Goal: Task Accomplishment & Management: Use online tool/utility

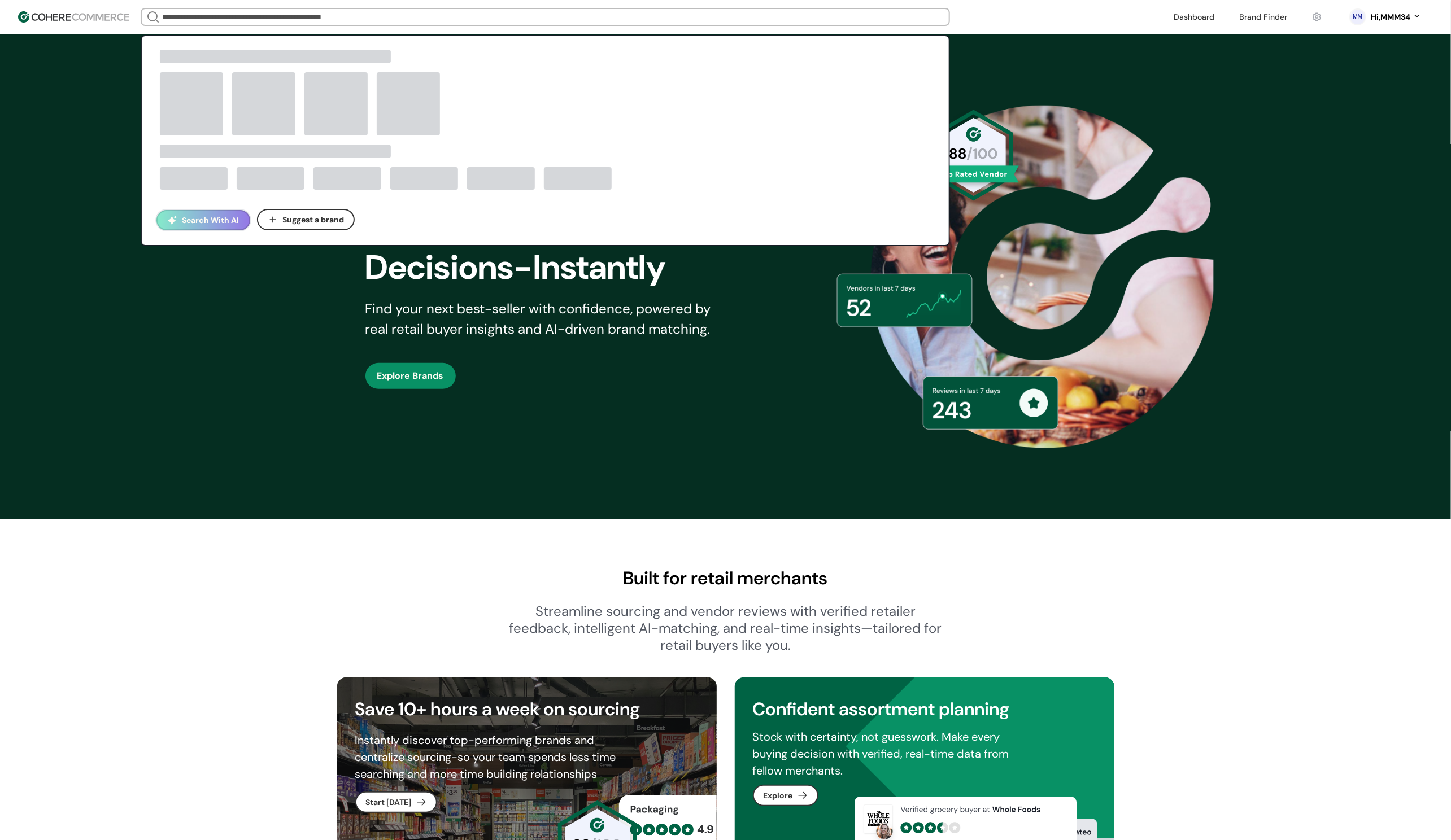
click at [203, 21] on input "search" at bounding box center [545, 16] width 771 height 16
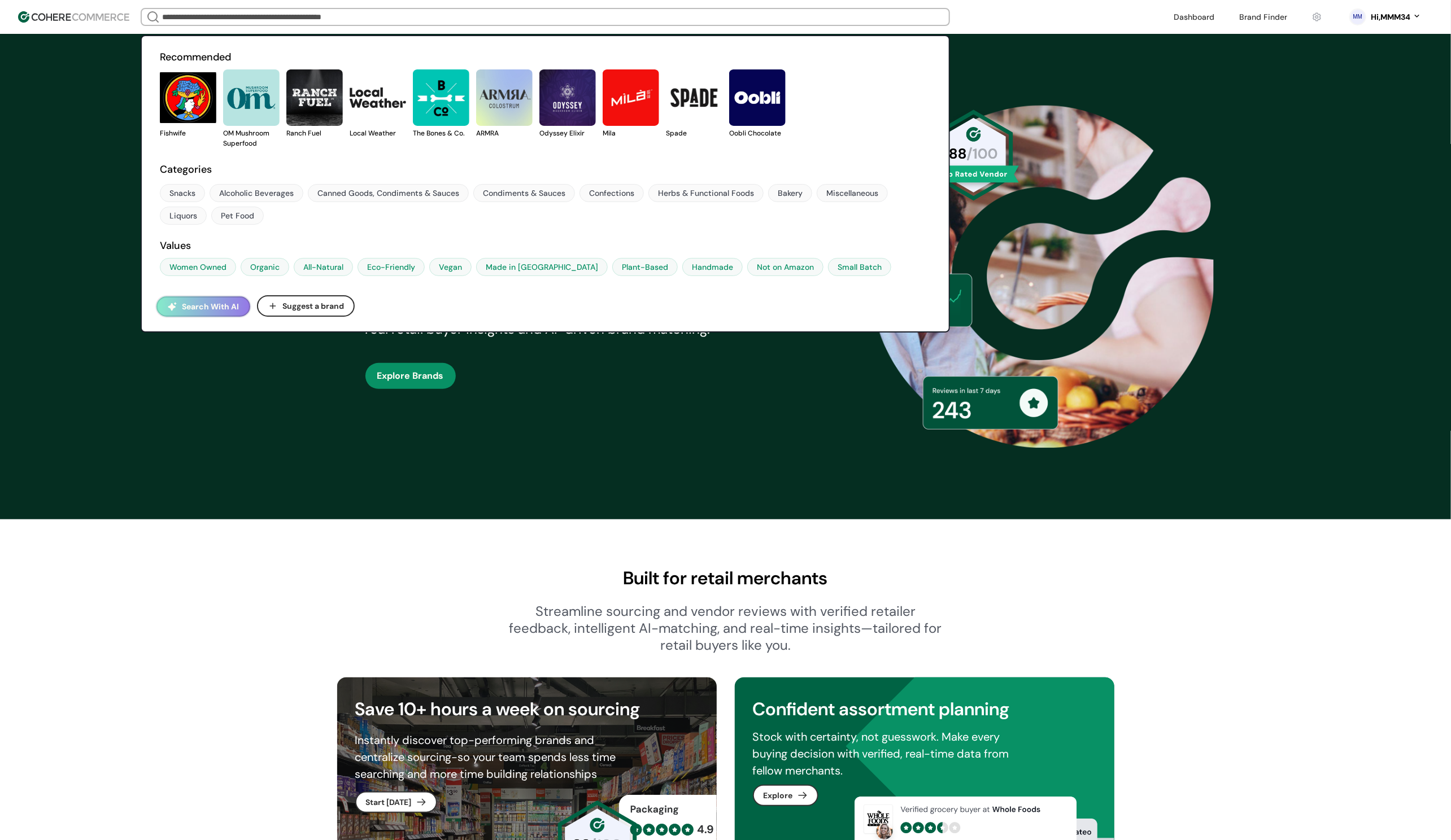
click at [204, 306] on button "Search With AI" at bounding box center [203, 306] width 94 height 21
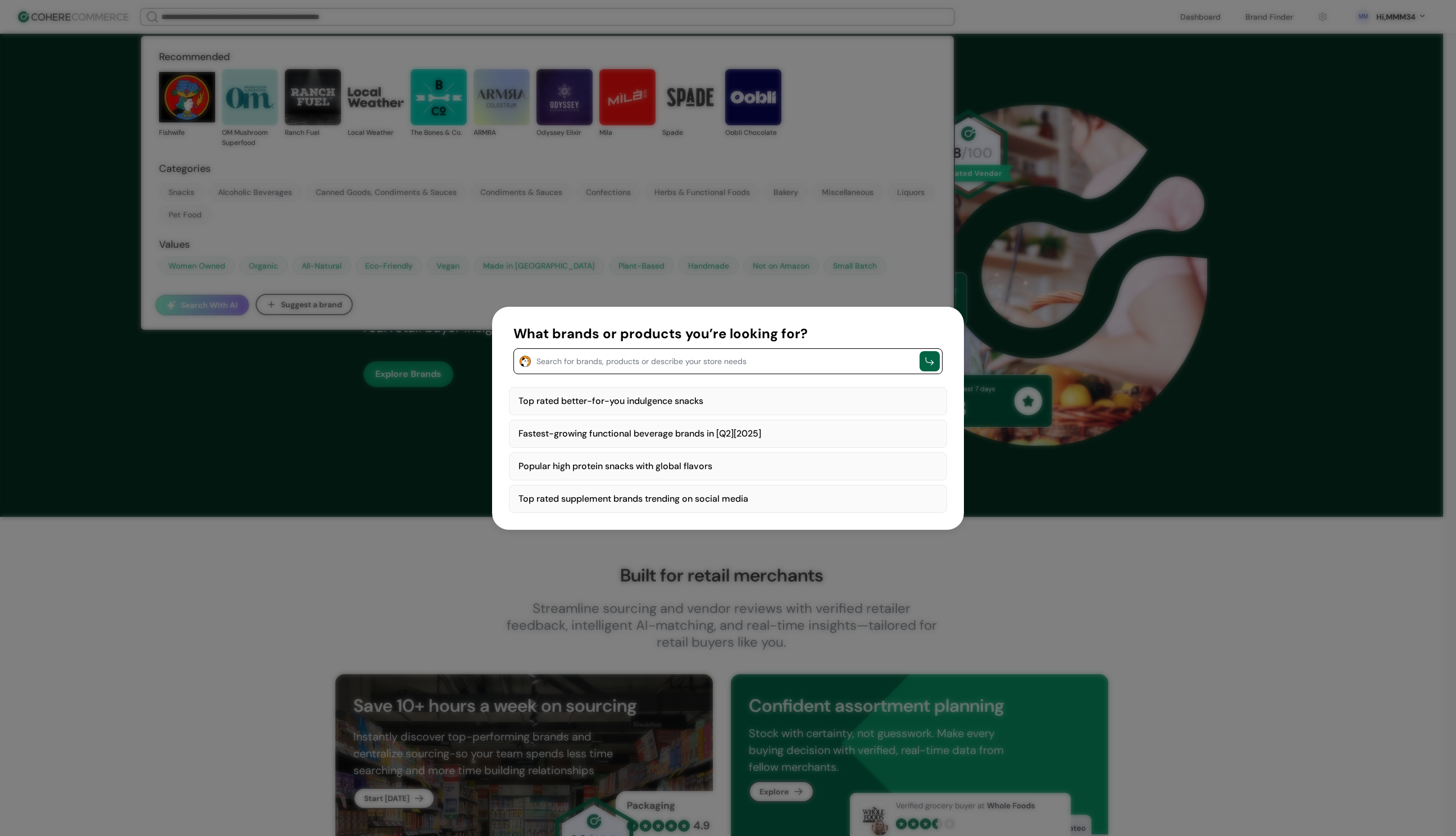
click at [584, 399] on div "Top rated better-for-you indulgence snacks" at bounding box center [728, 401] width 438 height 28
type textarea "**********"
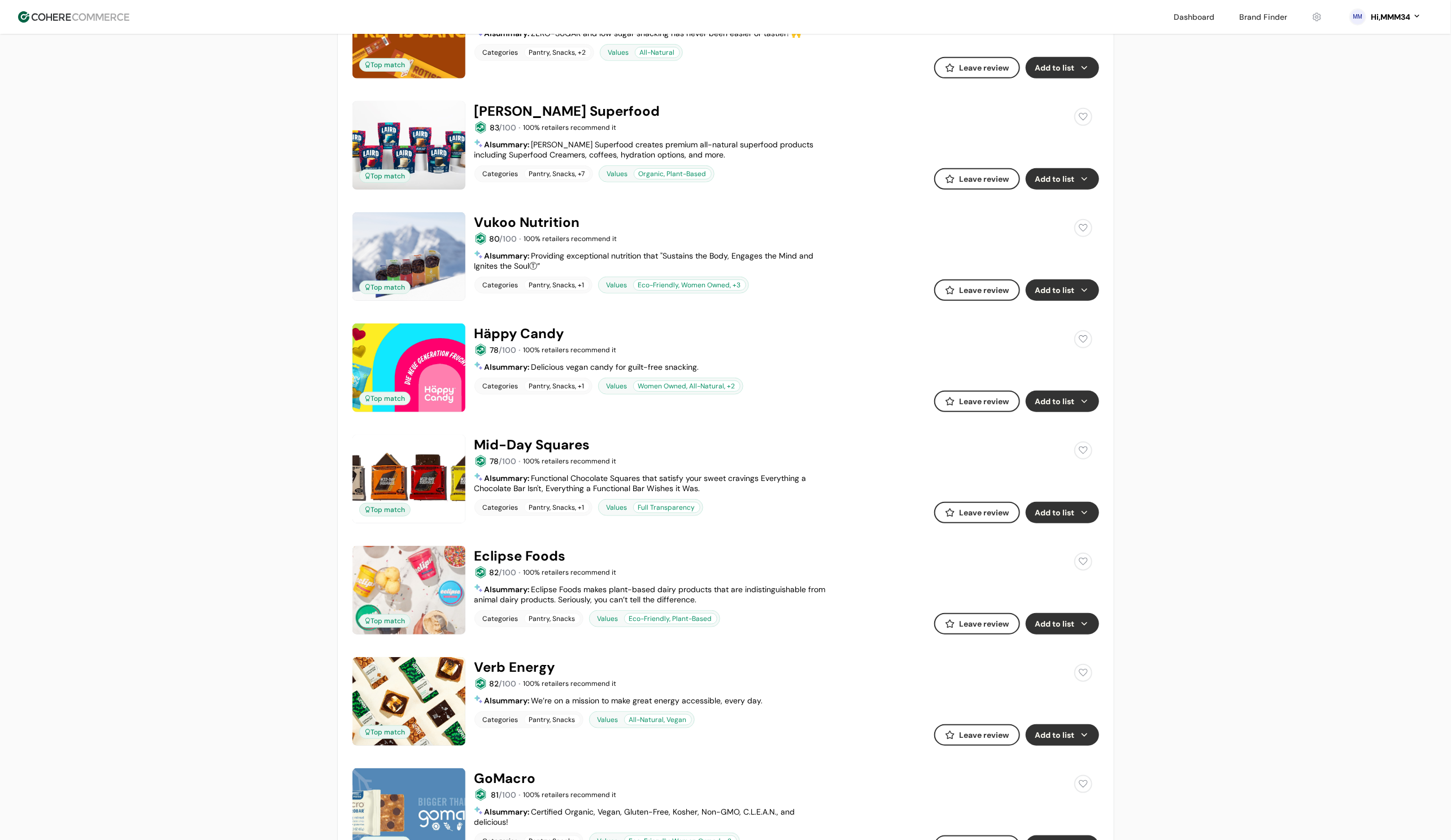
scroll to position [104, 0]
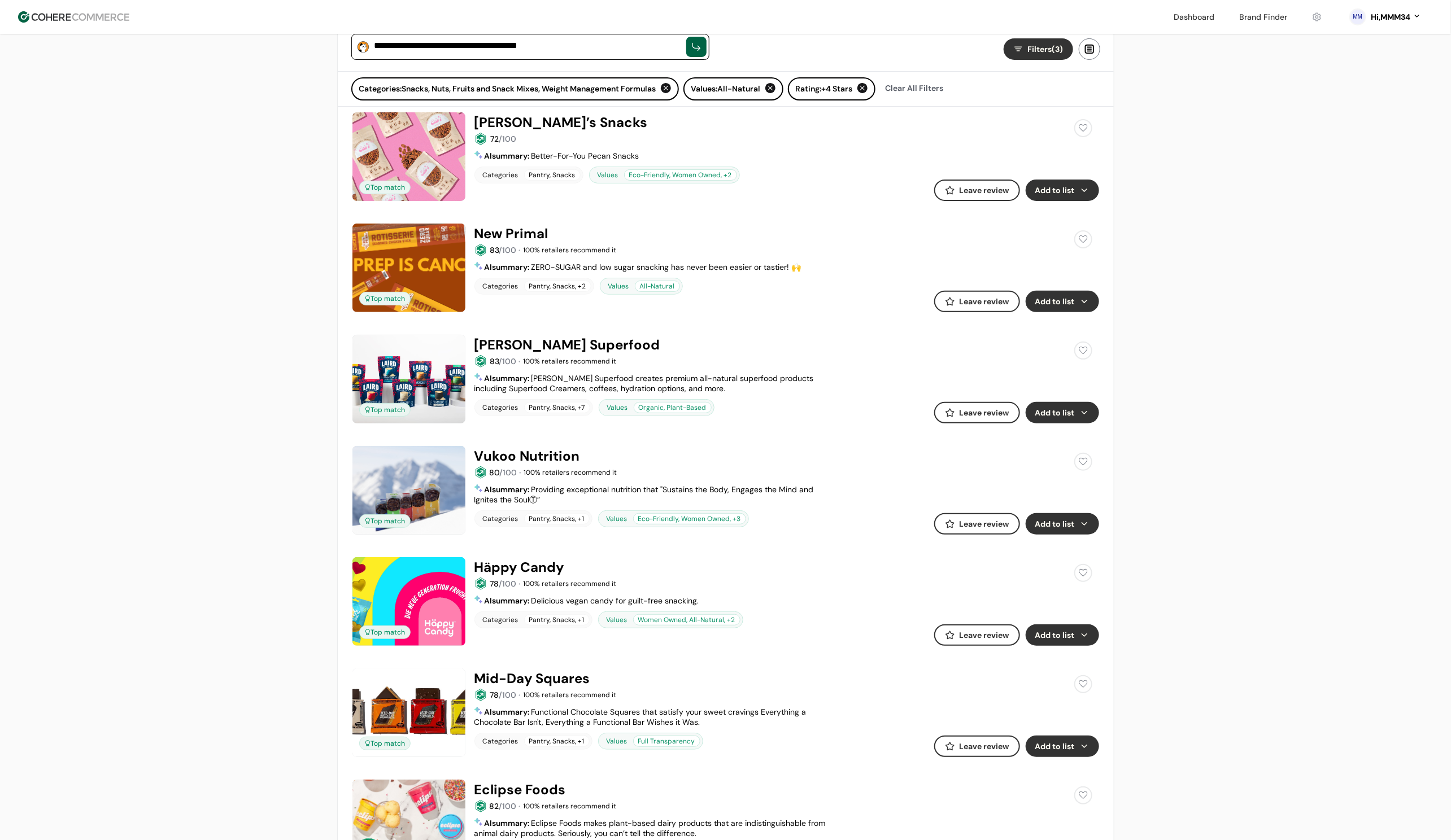
click at [1074, 193] on button "Add to list" at bounding box center [1062, 190] width 74 height 21
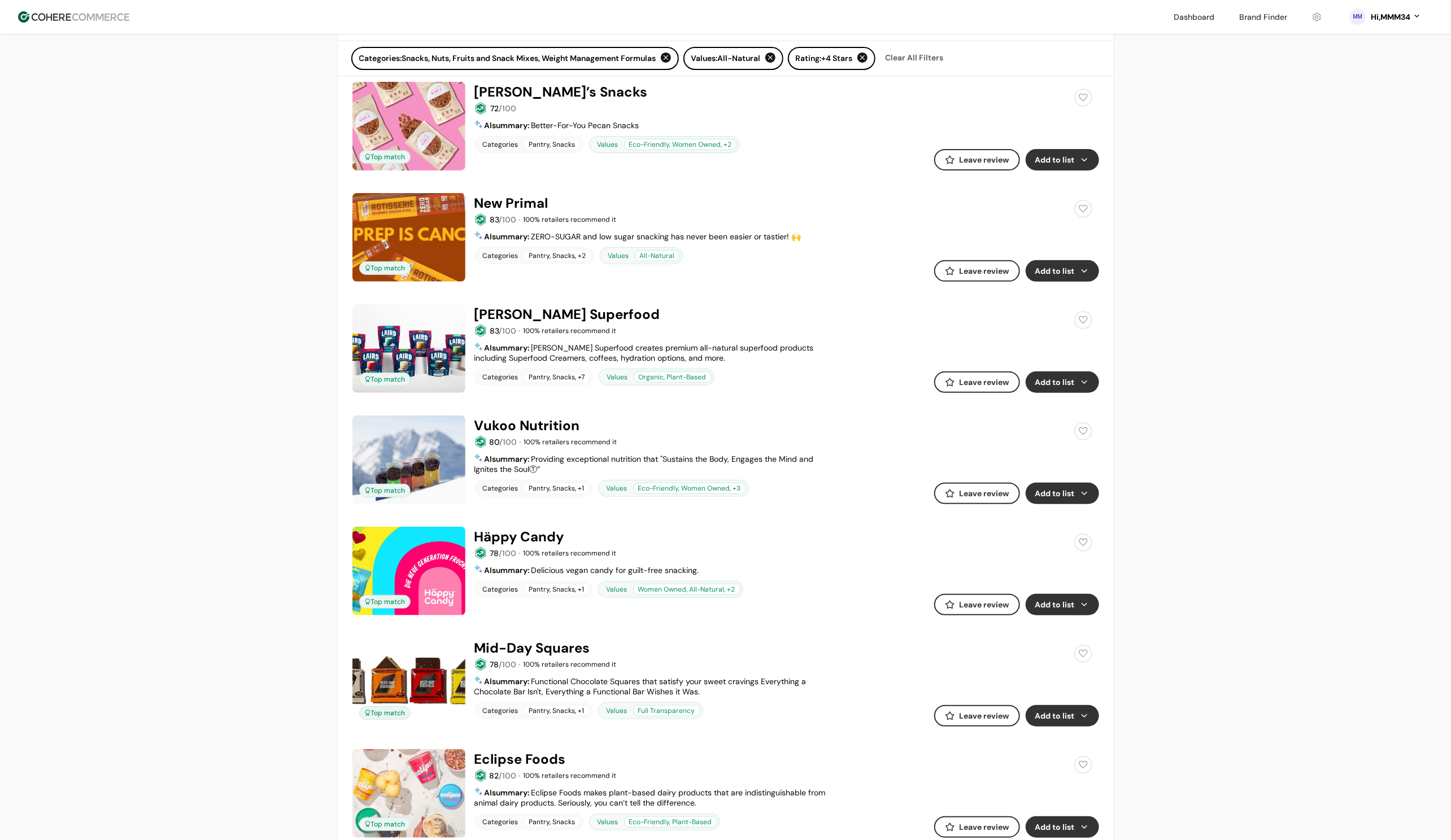
scroll to position [203, 0]
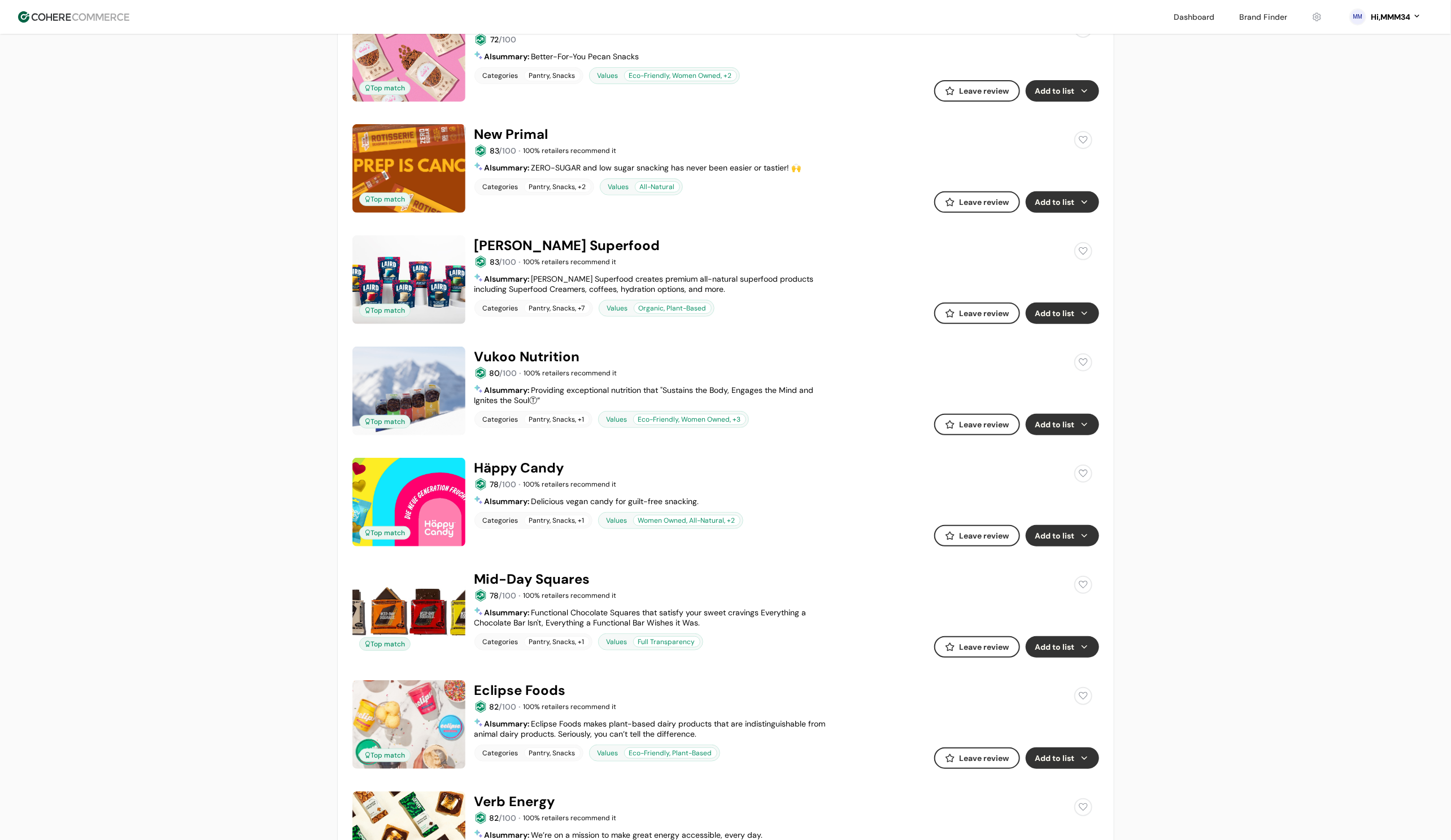
click at [1072, 534] on button "Add to list" at bounding box center [1062, 536] width 74 height 21
